Goal: Task Accomplishment & Management: Complete application form

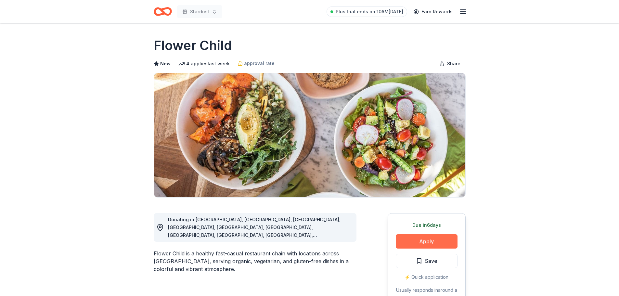
click at [428, 243] on button "Apply" at bounding box center [427, 241] width 62 height 14
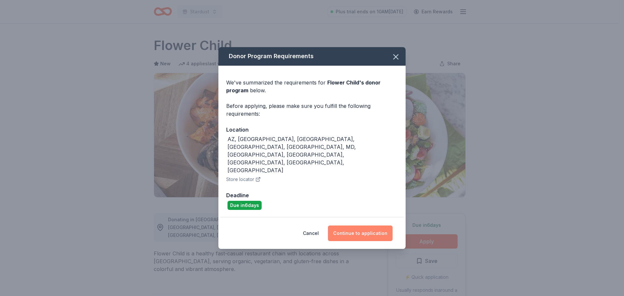
click at [353, 226] on button "Continue to application" at bounding box center [360, 234] width 65 height 16
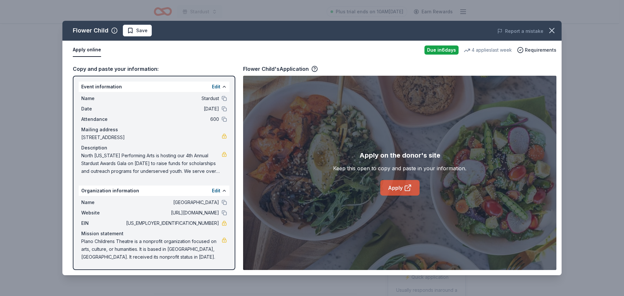
click at [395, 186] on link "Apply" at bounding box center [399, 188] width 39 height 16
click at [554, 33] on icon "button" at bounding box center [552, 30] width 5 height 5
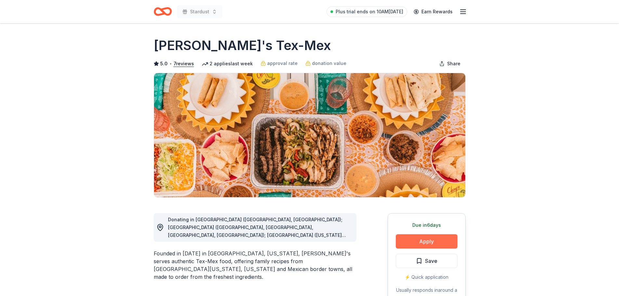
click at [426, 241] on button "Apply" at bounding box center [427, 241] width 62 height 14
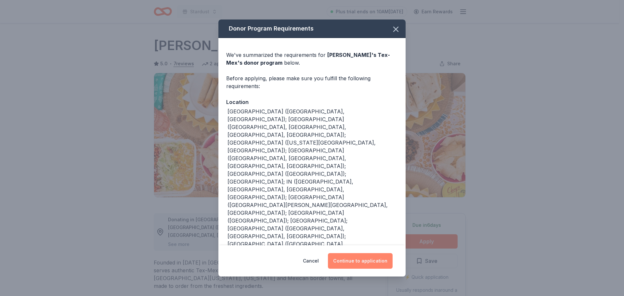
click at [360, 253] on button "Continue to application" at bounding box center [360, 261] width 65 height 16
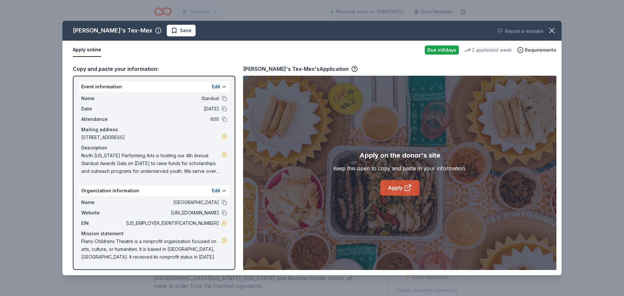
click at [395, 185] on link "Apply" at bounding box center [399, 188] width 39 height 16
